Goal: Task Accomplishment & Management: Complete application form

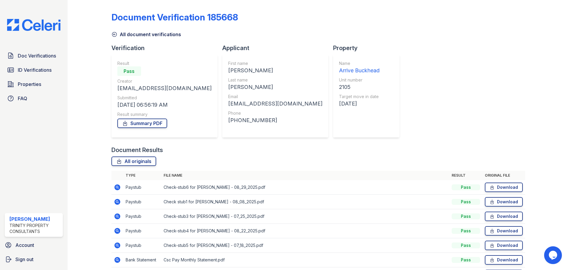
click at [119, 36] on link "All document verifications" at bounding box center [146, 34] width 70 height 7
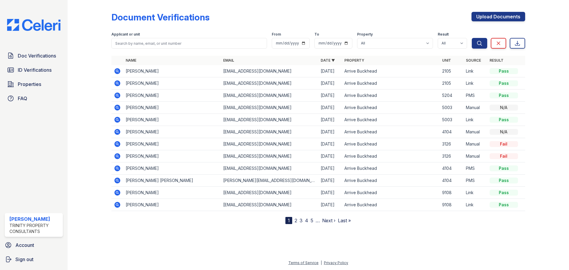
click at [118, 71] on icon at bounding box center [116, 70] width 1 height 1
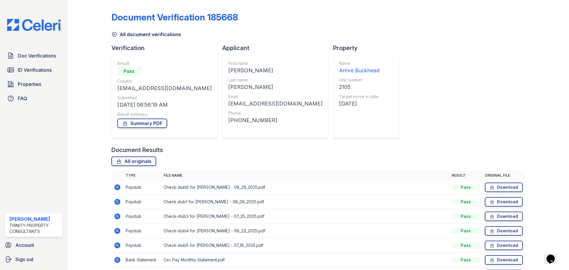
click at [115, 34] on icon at bounding box center [114, 34] width 6 height 6
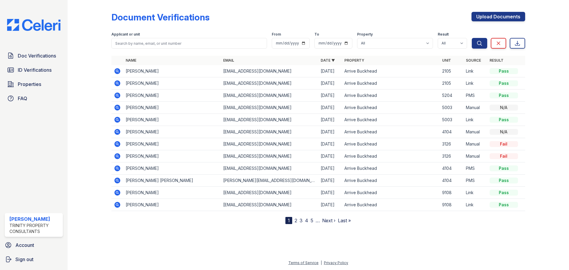
click at [117, 83] on icon at bounding box center [116, 82] width 1 height 1
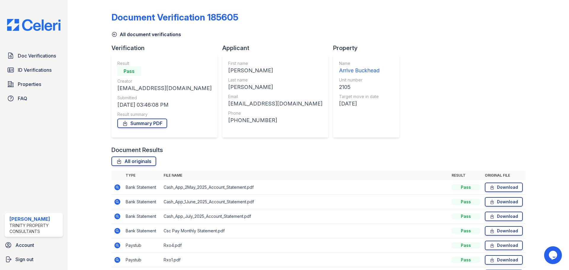
click at [113, 34] on icon at bounding box center [114, 34] width 4 height 4
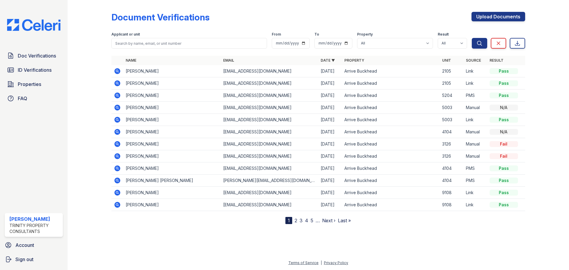
click at [120, 84] on icon at bounding box center [117, 83] width 7 height 7
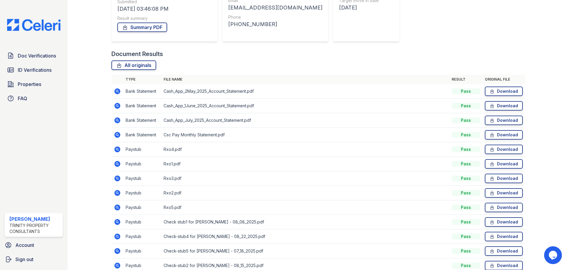
scroll to position [6, 0]
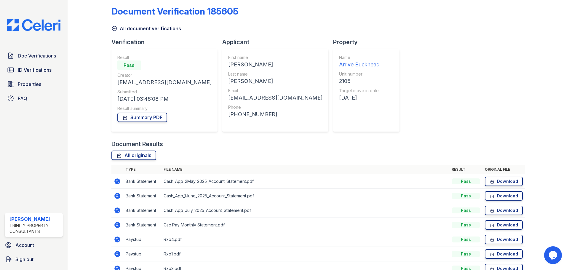
click at [112, 29] on icon at bounding box center [114, 28] width 4 height 4
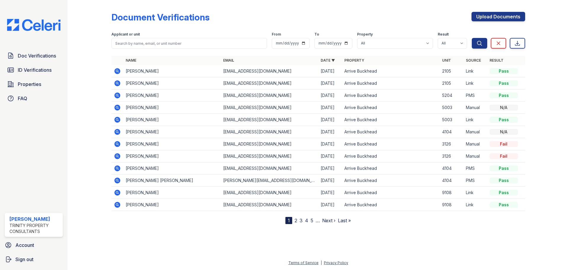
click at [119, 72] on icon at bounding box center [117, 71] width 6 height 6
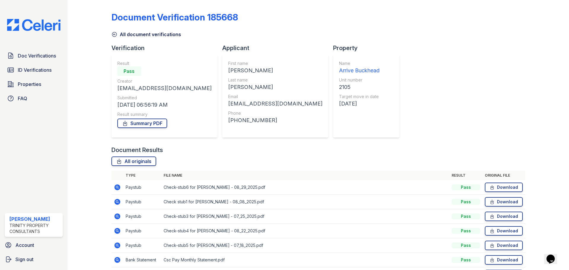
click at [114, 35] on icon at bounding box center [114, 34] width 6 height 6
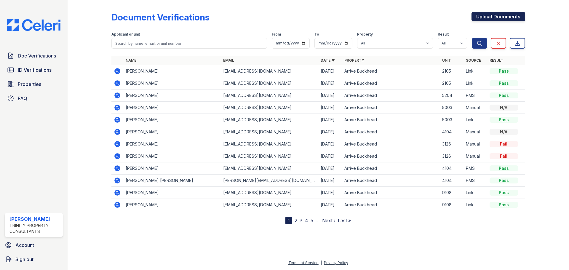
click at [505, 18] on link "Upload Documents" at bounding box center [498, 16] width 54 height 9
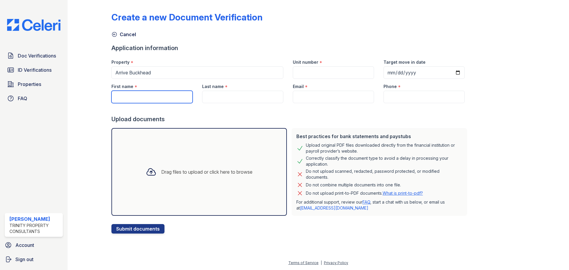
click at [124, 94] on input "First name" at bounding box center [151, 97] width 81 height 12
click at [148, 169] on icon at bounding box center [151, 172] width 11 height 11
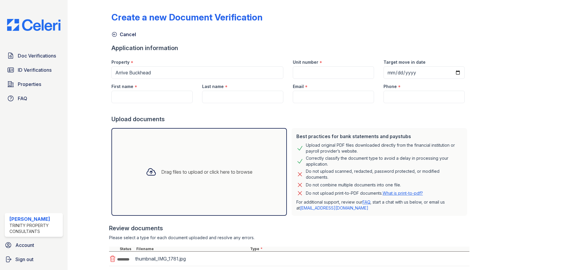
scroll to position [38, 0]
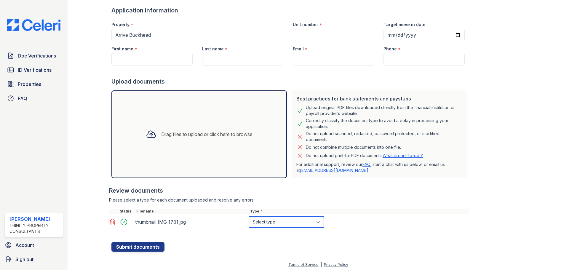
click at [271, 221] on select "Select type Paystub Bank Statement Offer Letter Tax Documents Benefit Award Let…" at bounding box center [286, 221] width 75 height 11
select select "other"
click at [249, 216] on select "Select type Paystub Bank Statement Offer Letter Tax Documents Benefit Award Let…" at bounding box center [286, 221] width 75 height 11
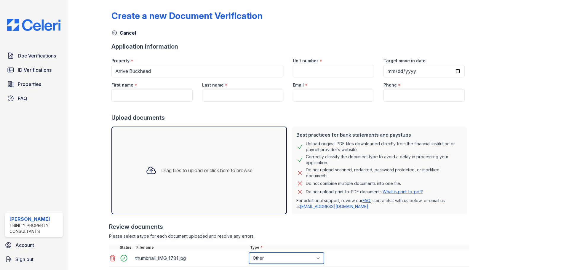
scroll to position [0, 0]
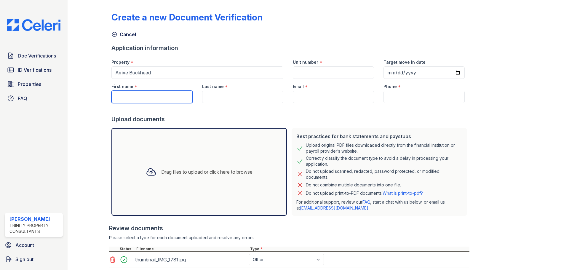
click at [167, 98] on input "First name" at bounding box center [151, 97] width 81 height 12
type input "jermaine"
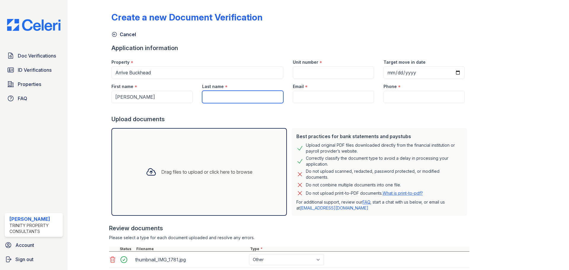
click at [265, 94] on input "Last name" at bounding box center [242, 97] width 81 height 12
type input "johnsomn"
click at [385, 97] on input "Phone" at bounding box center [423, 97] width 81 height 12
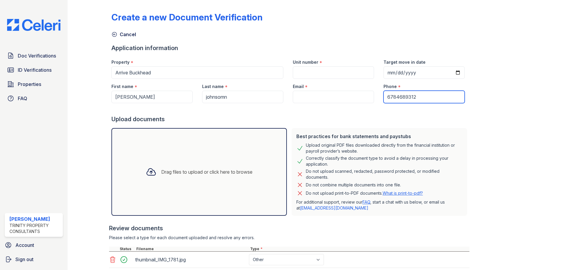
type input "6784689312"
click at [321, 71] on input "Unit number" at bounding box center [333, 72] width 81 height 12
type input "5204"
click at [302, 91] on input "Email" at bounding box center [333, 97] width 81 height 12
click at [299, 91] on input "Email" at bounding box center [333, 97] width 81 height 12
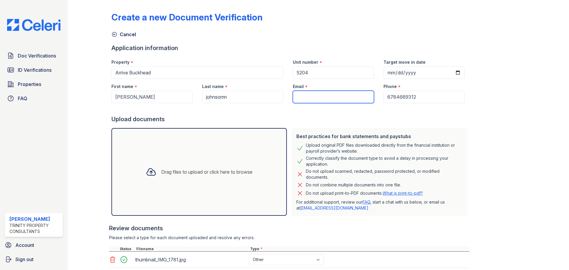
paste input "Jermainejohnson068@gmail.com"
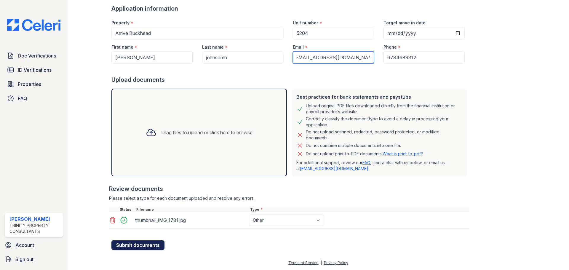
type input "Jermainejohnson068@gmail.com"
click at [137, 241] on button "Submit documents" at bounding box center [137, 244] width 53 height 9
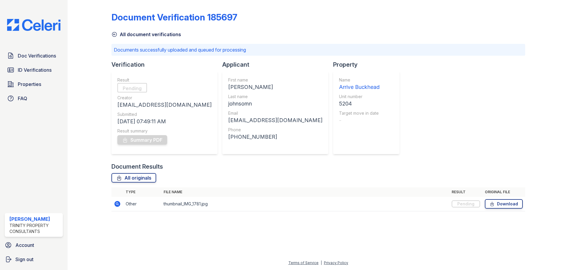
click at [113, 32] on icon at bounding box center [114, 34] width 4 height 4
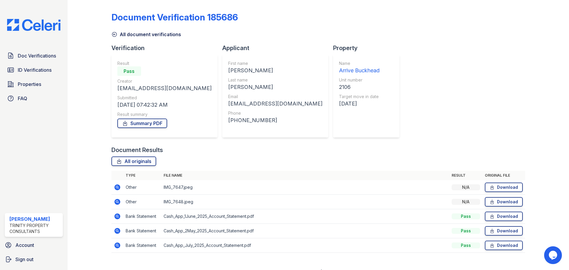
click at [120, 187] on icon at bounding box center [117, 187] width 7 height 7
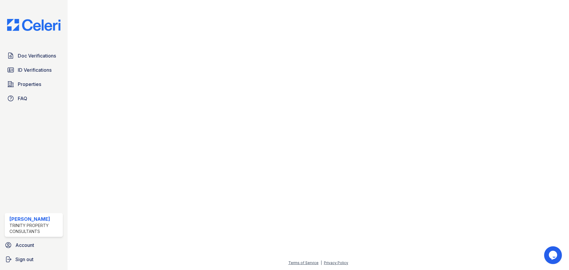
drag, startPoint x: 519, startPoint y: 31, endPoint x: 665, endPoint y: 117, distance: 169.6
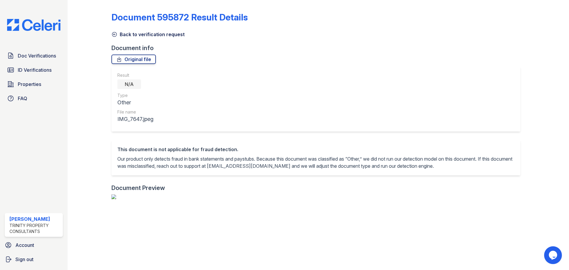
click at [114, 31] on icon at bounding box center [114, 34] width 6 height 6
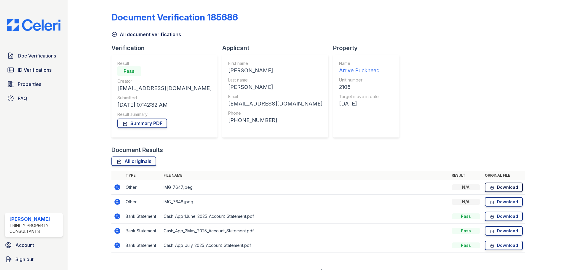
click at [500, 188] on link "Download" at bounding box center [504, 187] width 38 height 9
click at [491, 204] on link "Download" at bounding box center [504, 201] width 38 height 9
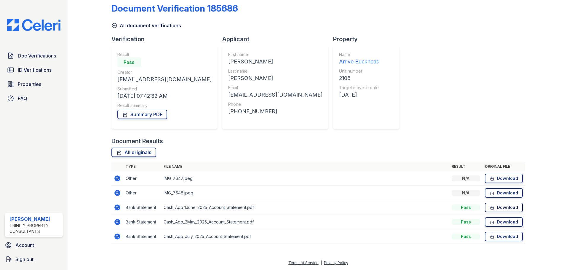
click at [496, 208] on link "Download" at bounding box center [504, 207] width 38 height 9
click at [493, 221] on link "Download" at bounding box center [504, 221] width 38 height 9
click at [491, 235] on link "Download" at bounding box center [504, 236] width 38 height 9
click at [111, 23] on div at bounding box center [94, 121] width 34 height 256
